Goal: Navigation & Orientation: Find specific page/section

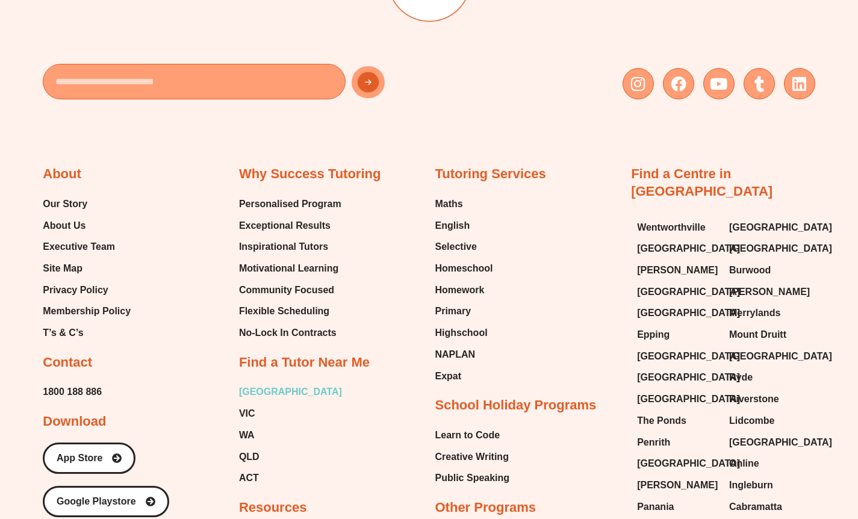
scroll to position [4752, 0]
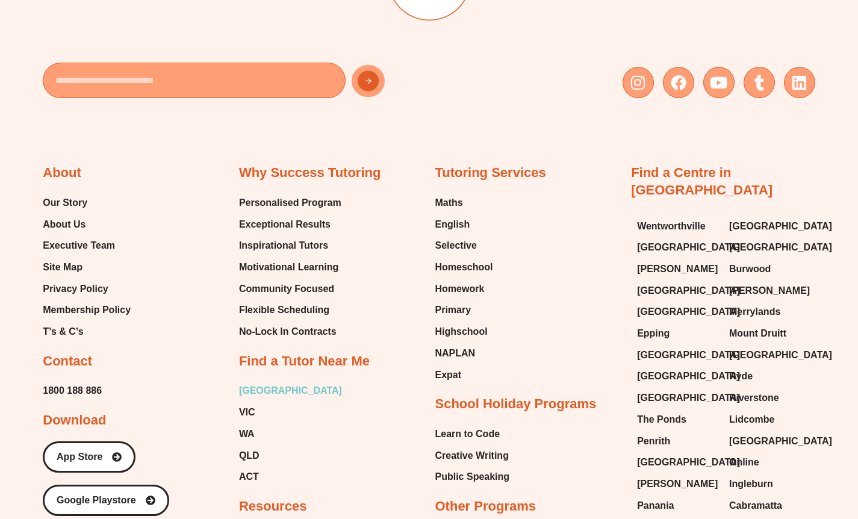
click at [247, 382] on span "[GEOGRAPHIC_DATA]" at bounding box center [290, 391] width 103 height 18
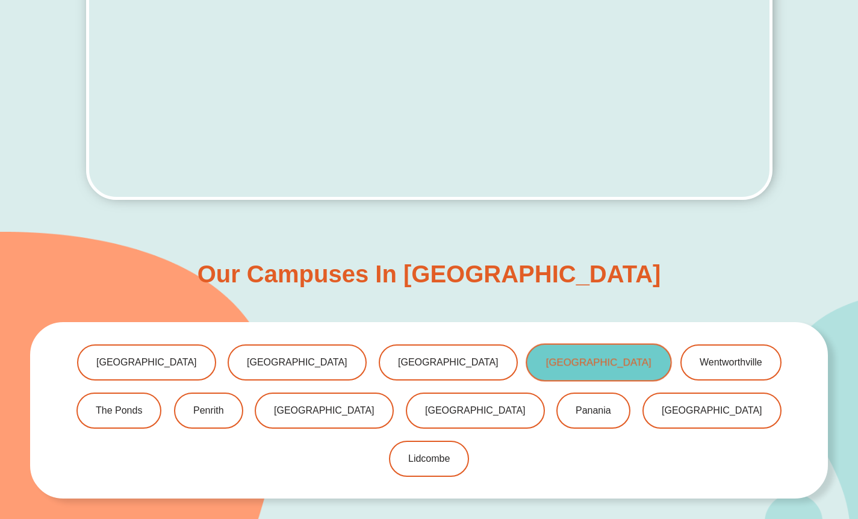
scroll to position [697, 0]
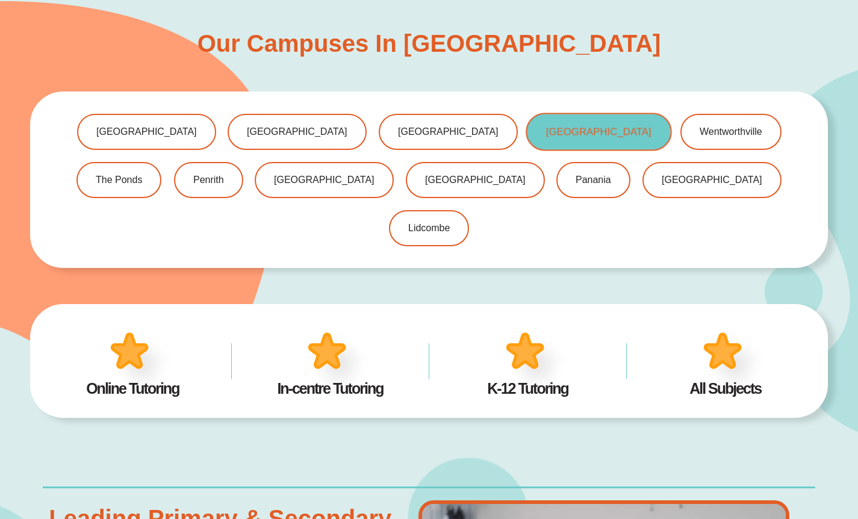
click at [526, 139] on link "[GEOGRAPHIC_DATA]" at bounding box center [599, 132] width 146 height 38
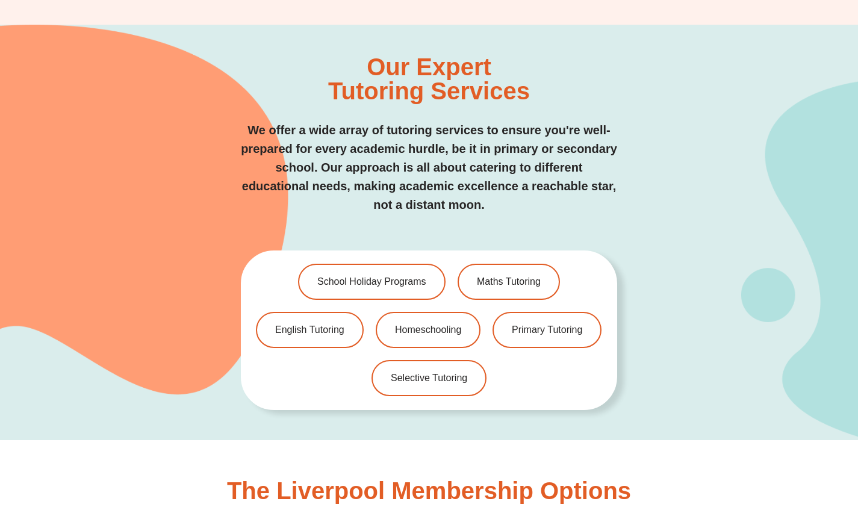
scroll to position [2426, 0]
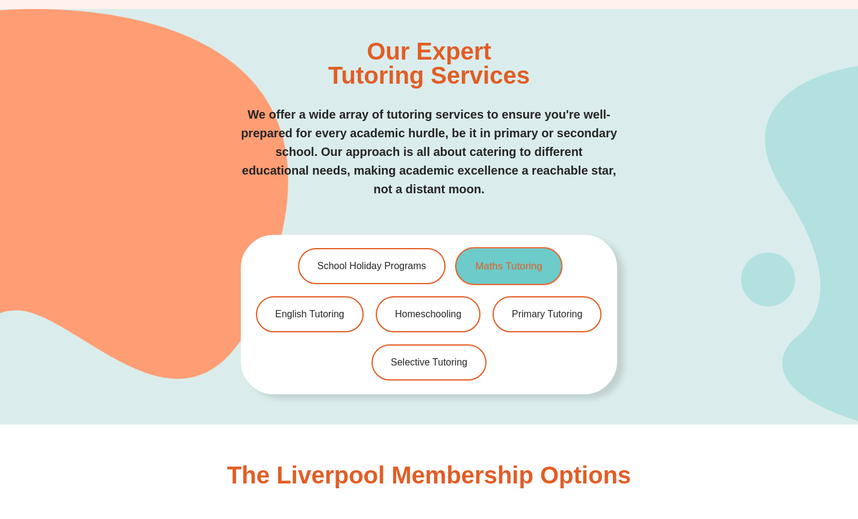
click at [505, 261] on span "Maths Tutoring" at bounding box center [508, 266] width 67 height 10
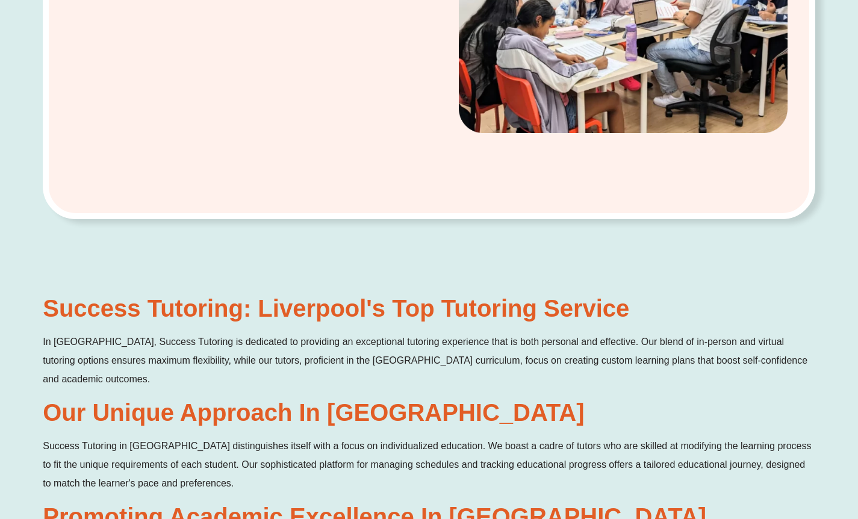
scroll to position [0, 0]
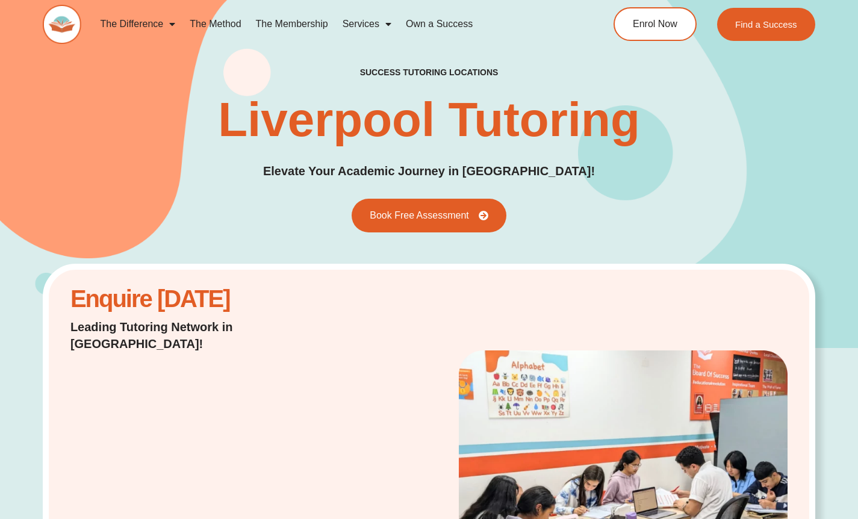
click at [741, 192] on div "success tutoring locations Liverpool Tutoring Elevate Your Academic Journey in …" at bounding box center [429, 150] width 773 height 166
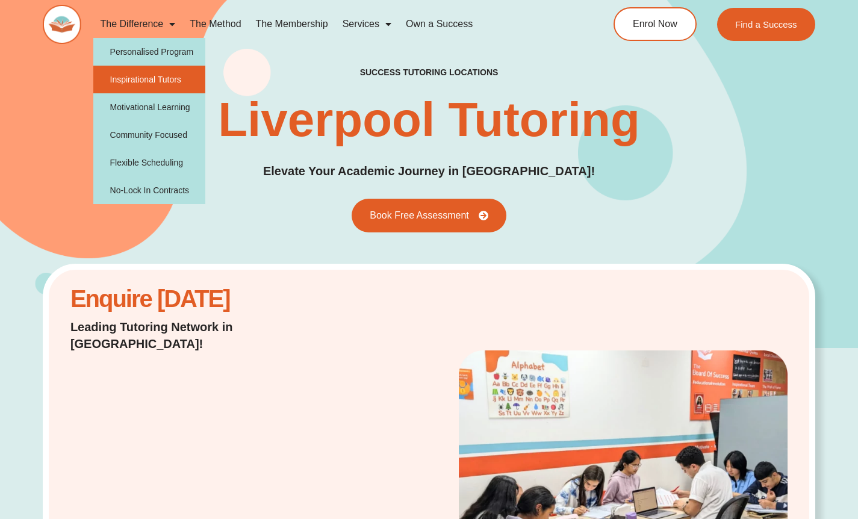
click at [150, 78] on link "Inspirational Tutors" at bounding box center [149, 80] width 113 height 28
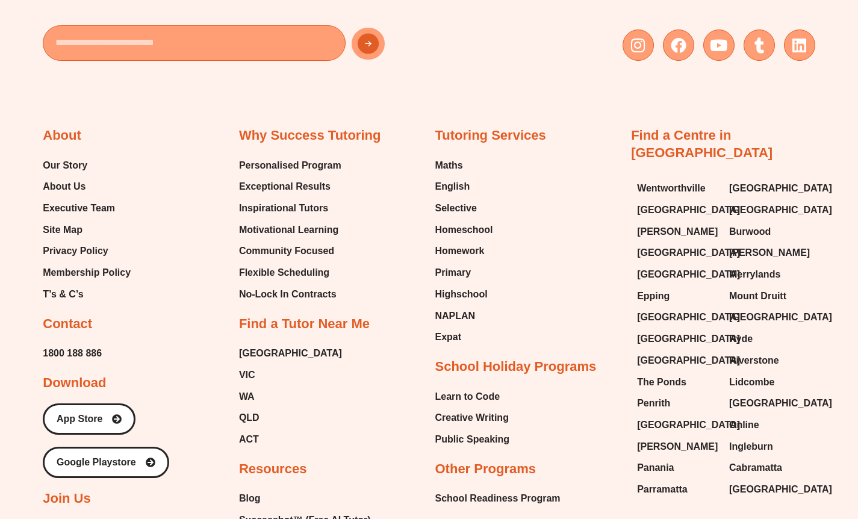
scroll to position [6839, 0]
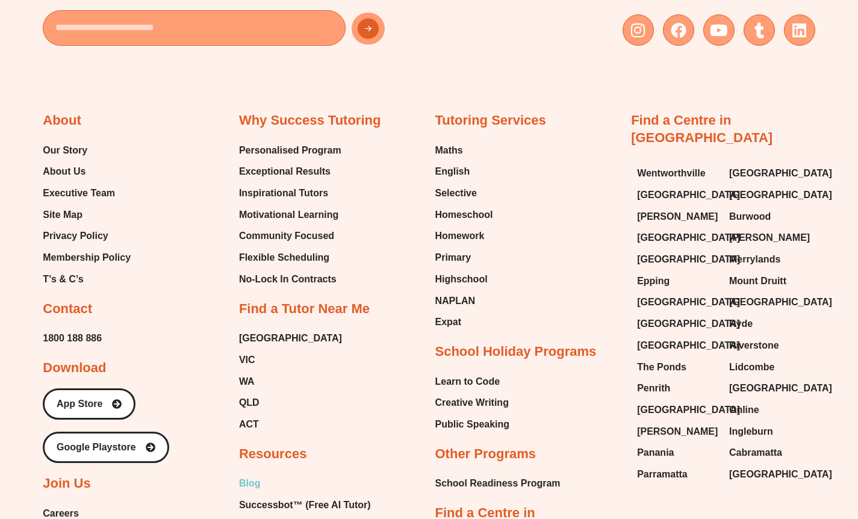
click at [258, 475] on span "Blog" at bounding box center [250, 484] width 22 height 18
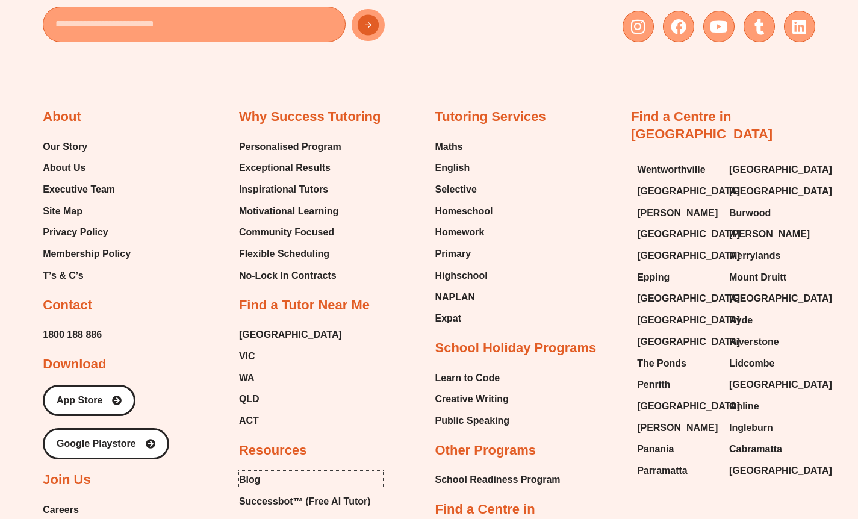
scroll to position [6865, 0]
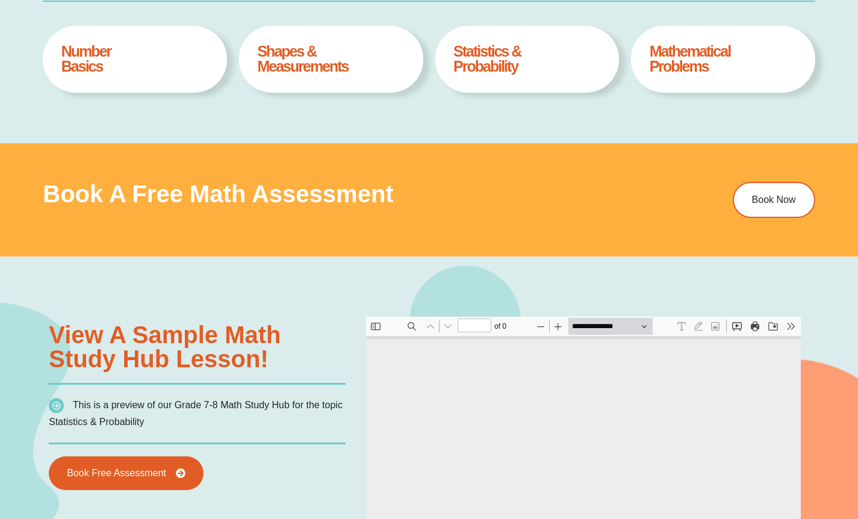
type input "*"
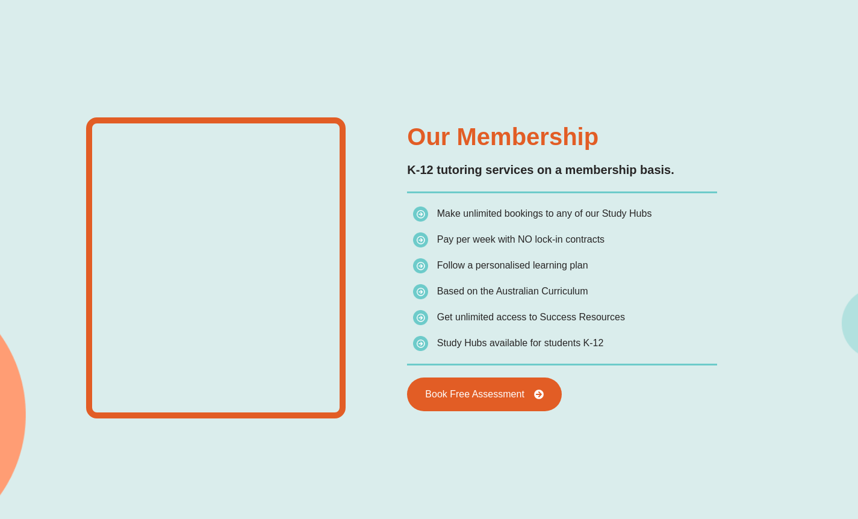
scroll to position [1593, 0]
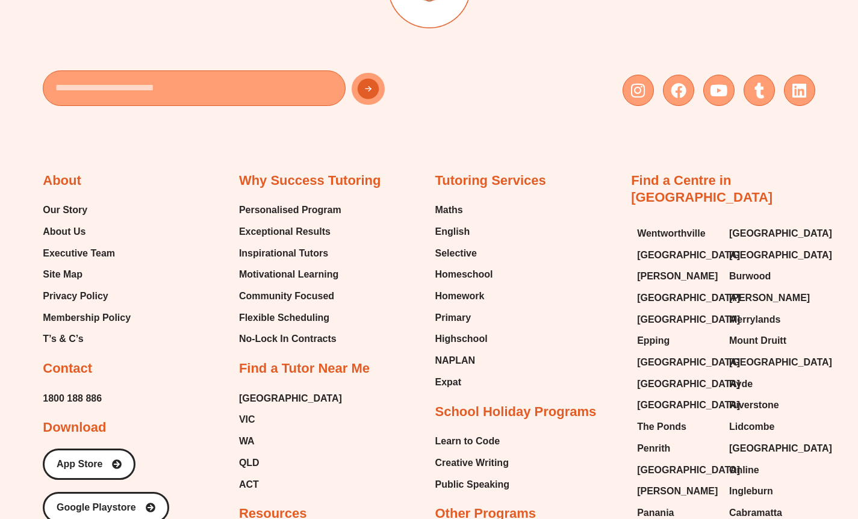
scroll to position [2669, 0]
